Goal: Task Accomplishment & Management: Manage account settings

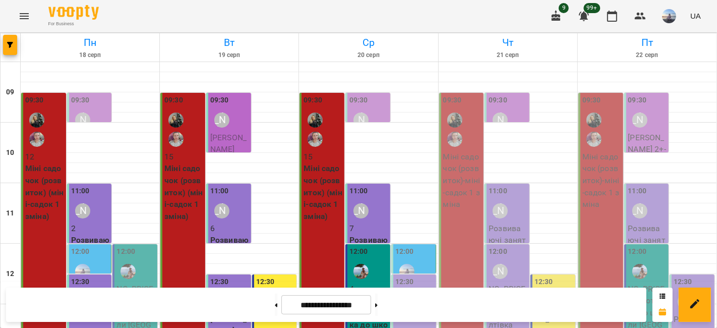
scroll to position [112, 0]
click at [379, 295] on p "NO_PRICE (Підготовка до школи [GEOGRAPHIC_DATA])" at bounding box center [368, 330] width 39 height 71
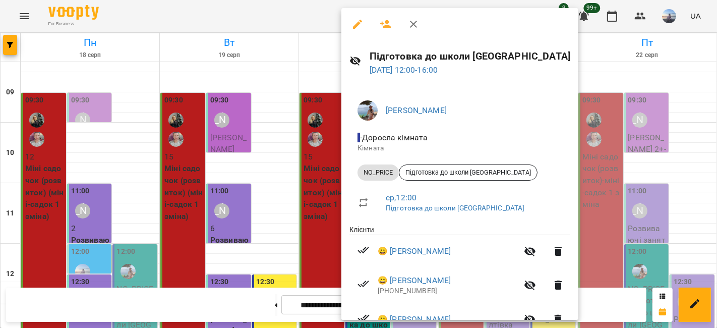
click at [389, 30] on button "button" at bounding box center [386, 24] width 24 height 24
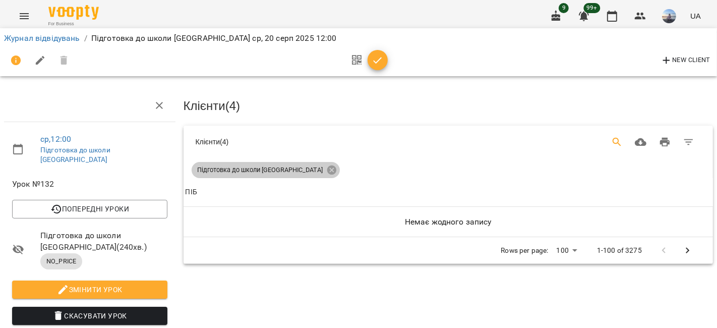
click at [327, 166] on icon at bounding box center [331, 169] width 9 height 9
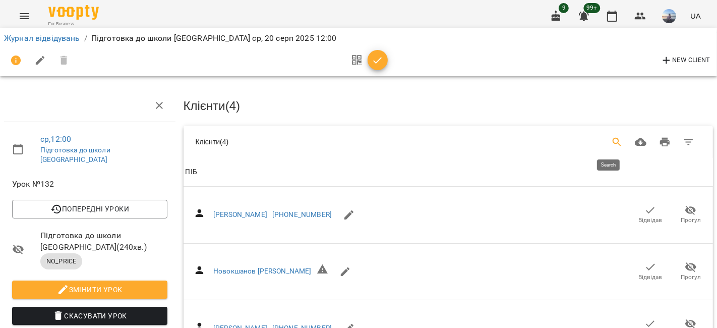
click at [611, 137] on icon "Search" at bounding box center [617, 142] width 12 height 12
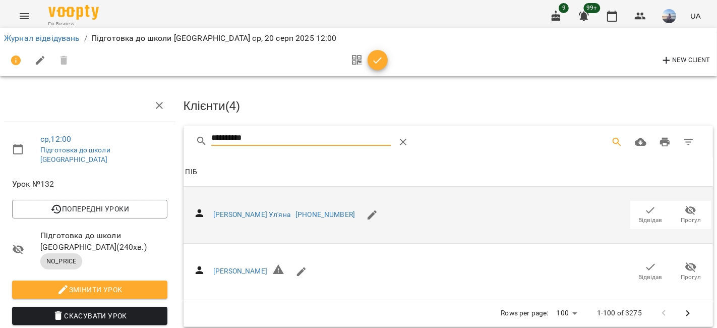
type input "**********"
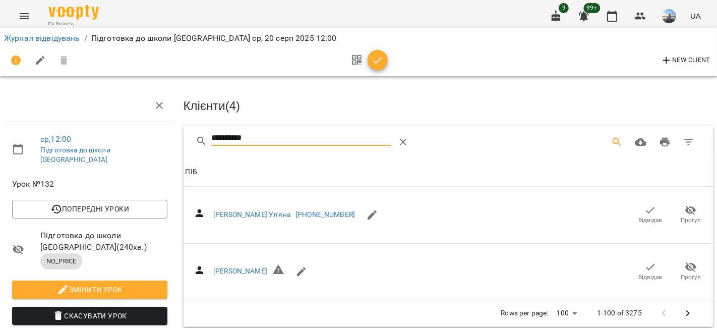
drag, startPoint x: 640, startPoint y: 208, endPoint x: 296, endPoint y: 55, distance: 377.3
click at [644, 207] on icon "button" at bounding box center [650, 210] width 12 height 12
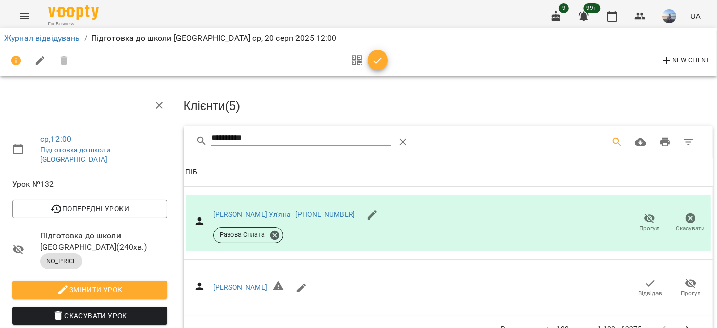
click at [374, 60] on icon "button" at bounding box center [378, 60] width 12 height 12
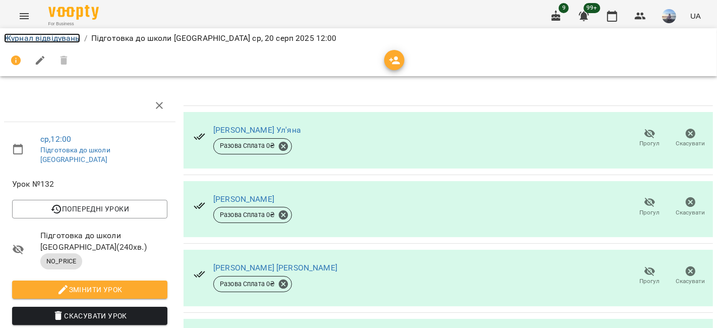
click at [66, 40] on link "Журнал відвідувань" at bounding box center [42, 38] width 76 height 10
